Goal: Use online tool/utility: Utilize a website feature to perform a specific function

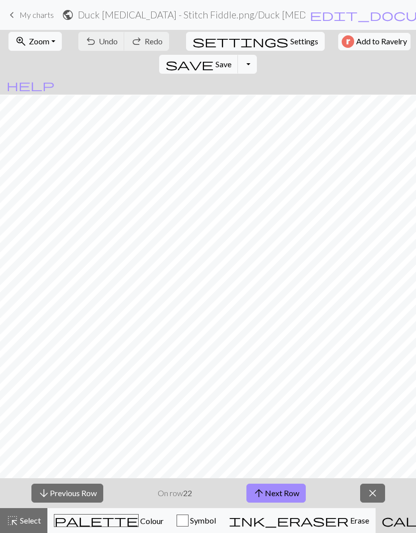
scroll to position [830, 0]
click at [36, 47] on button "zoom_in Zoom Zoom" at bounding box center [34, 41] width 53 height 19
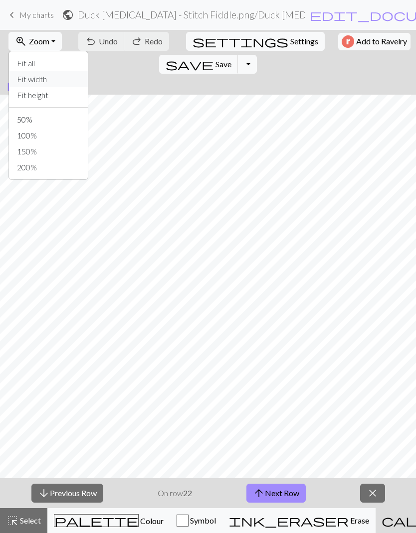
click at [30, 79] on button "Fit width" at bounding box center [48, 79] width 79 height 16
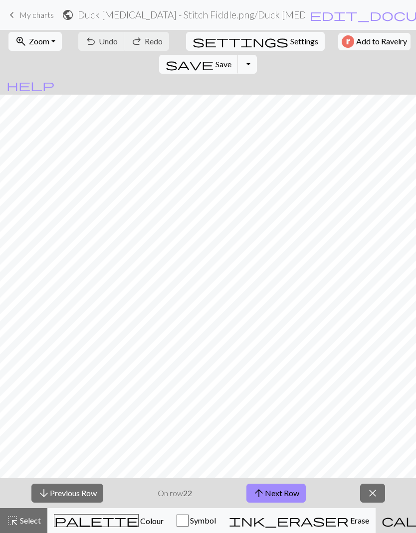
scroll to position [409, 0]
click at [23, 529] on button "highlight_alt Select Select" at bounding box center [23, 520] width 47 height 25
click at [31, 527] on button "highlight_alt Select Select" at bounding box center [23, 520] width 47 height 25
click at [34, 518] on span "Select" at bounding box center [29, 520] width 22 height 9
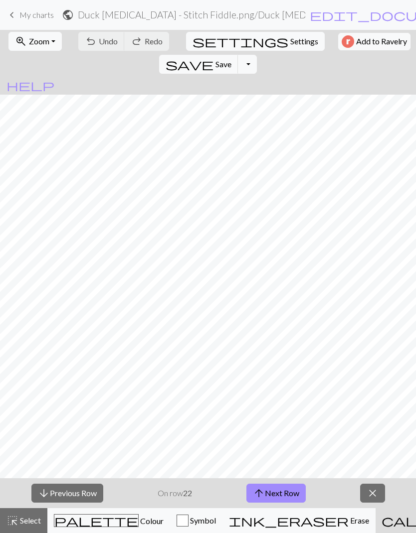
click at [213, 57] on span "save" at bounding box center [189, 64] width 48 height 14
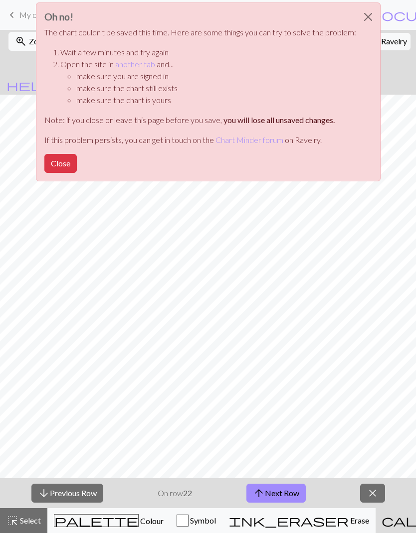
click at [51, 157] on button "Close" at bounding box center [60, 163] width 32 height 19
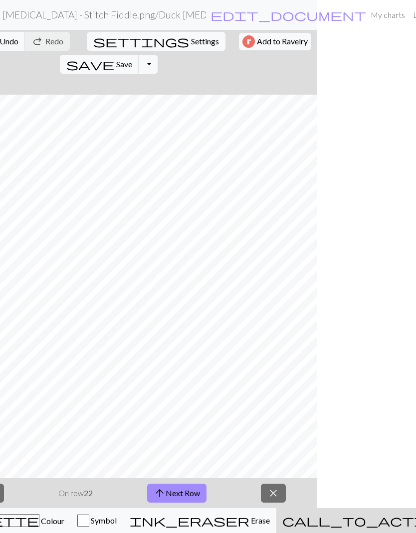
scroll to position [0, 112]
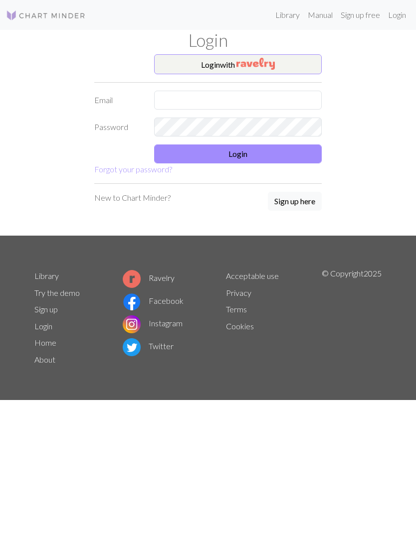
click at [287, 64] on button "Login with" at bounding box center [237, 64] width 167 height 20
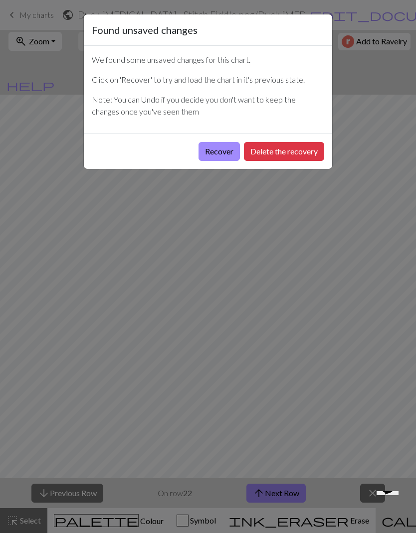
click at [218, 150] on button "Recover" at bounding box center [218, 151] width 41 height 19
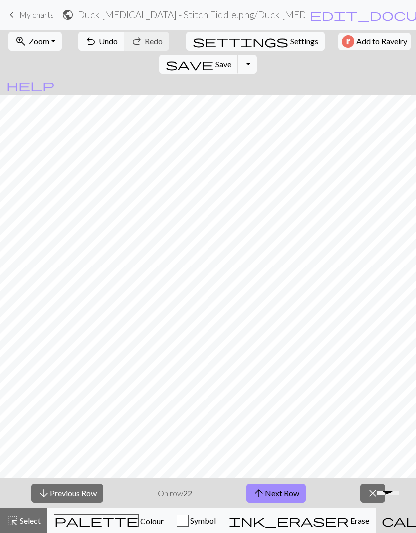
click at [277, 491] on button "arrow_upward Next Row" at bounding box center [275, 493] width 59 height 19
click at [277, 495] on button "arrow_upward Next Row" at bounding box center [275, 493] width 59 height 19
